Goal: Task Accomplishment & Management: Manage account settings

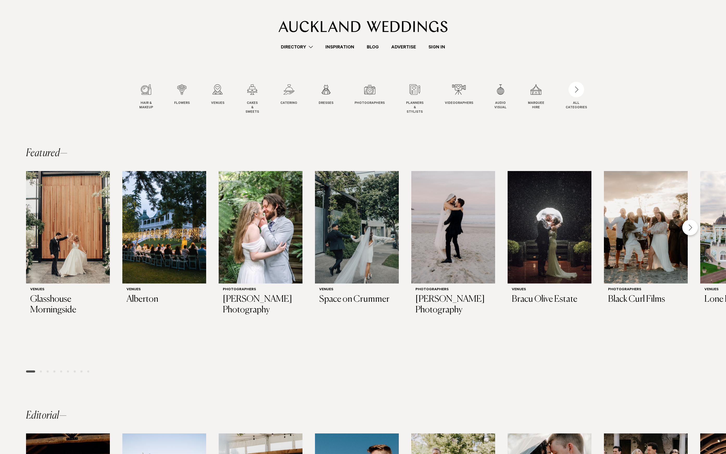
click at [442, 48] on link "Sign In" at bounding box center [436, 46] width 29 height 7
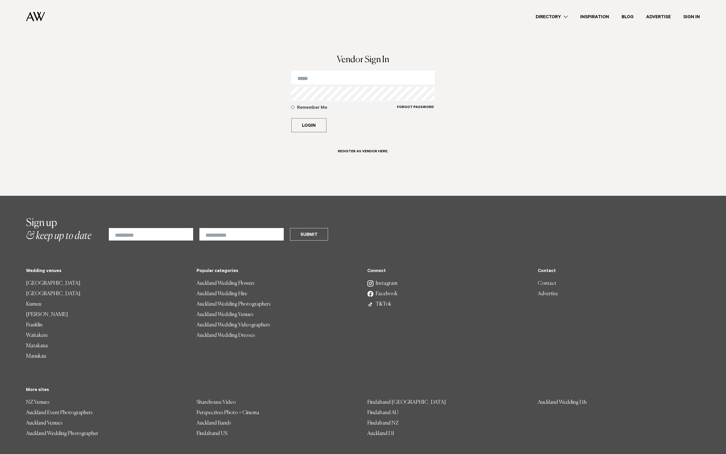
click at [333, 75] on input "email" at bounding box center [363, 78] width 144 height 14
type input "**********"
click at [291, 118] on button "Login" at bounding box center [308, 125] width 35 height 14
